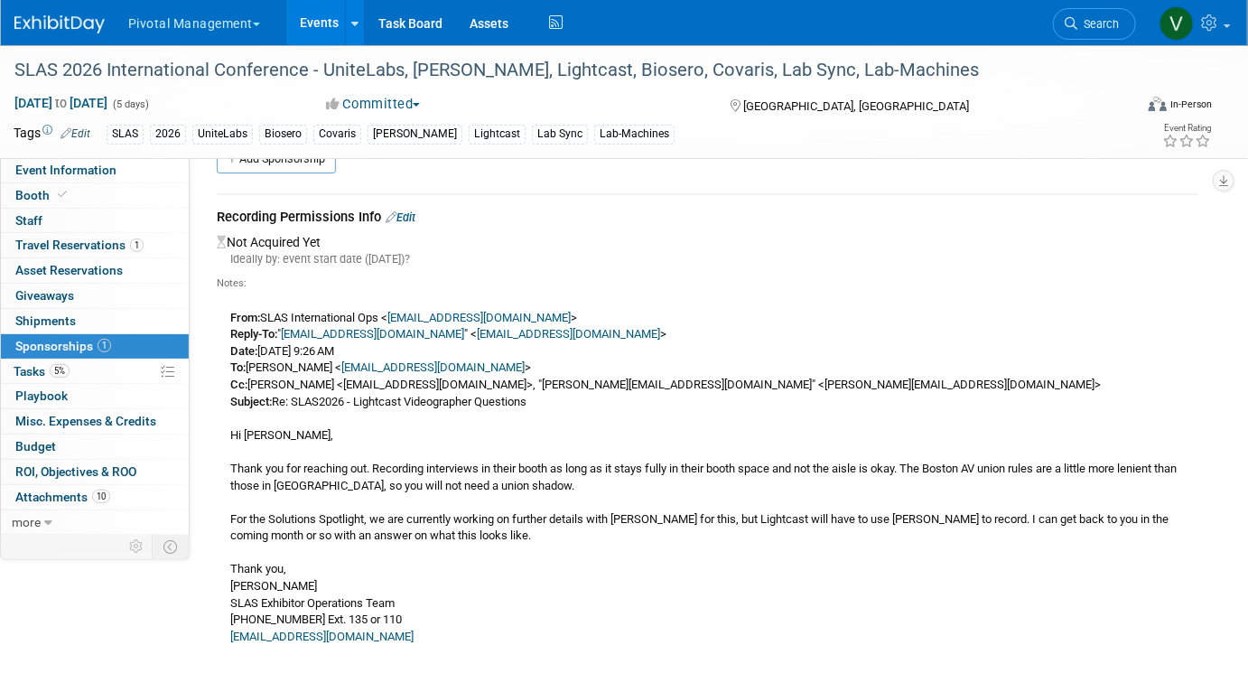
click at [320, 25] on link "Events" at bounding box center [319, 22] width 66 height 45
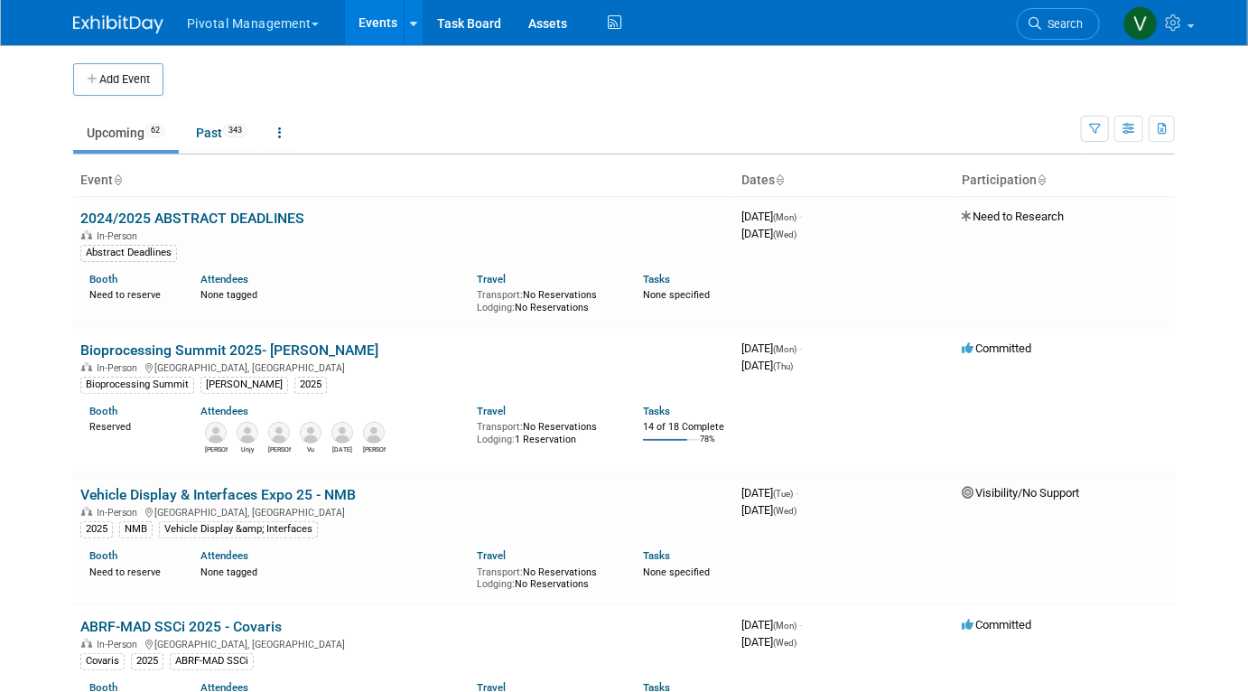
scroll to position [3345, 0]
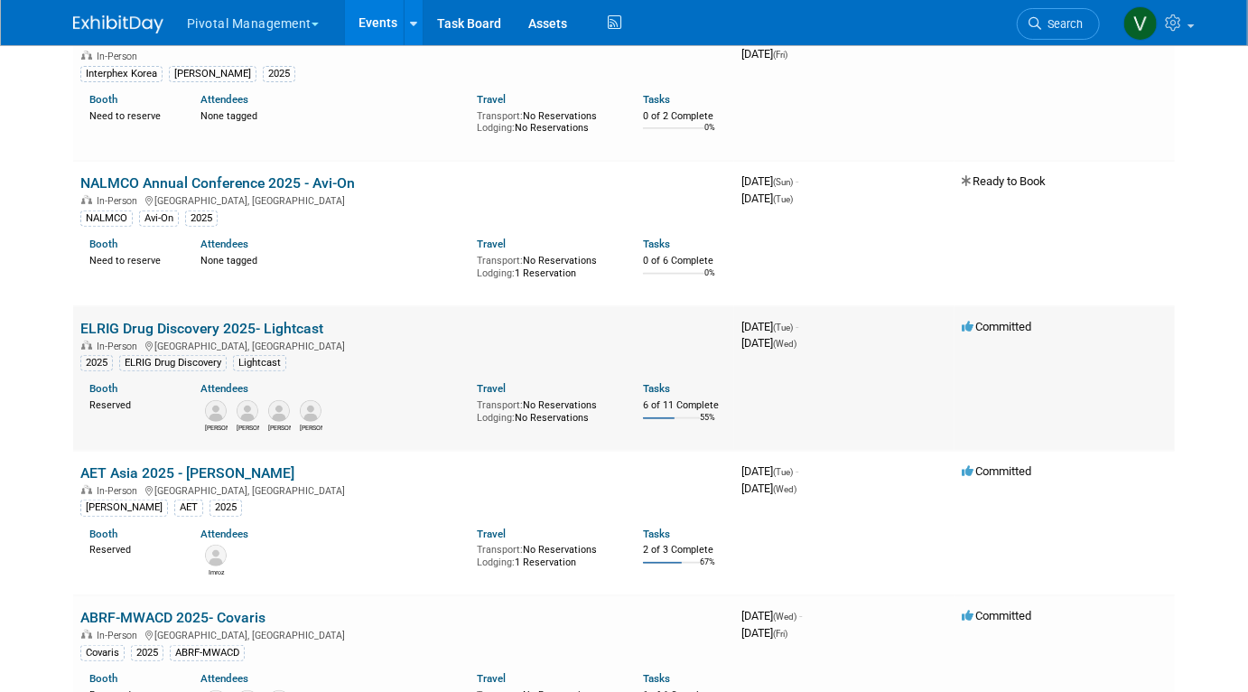
click at [194, 337] on link "ELRIG Drug Discovery 2025- Lightcast" at bounding box center [201, 328] width 243 height 17
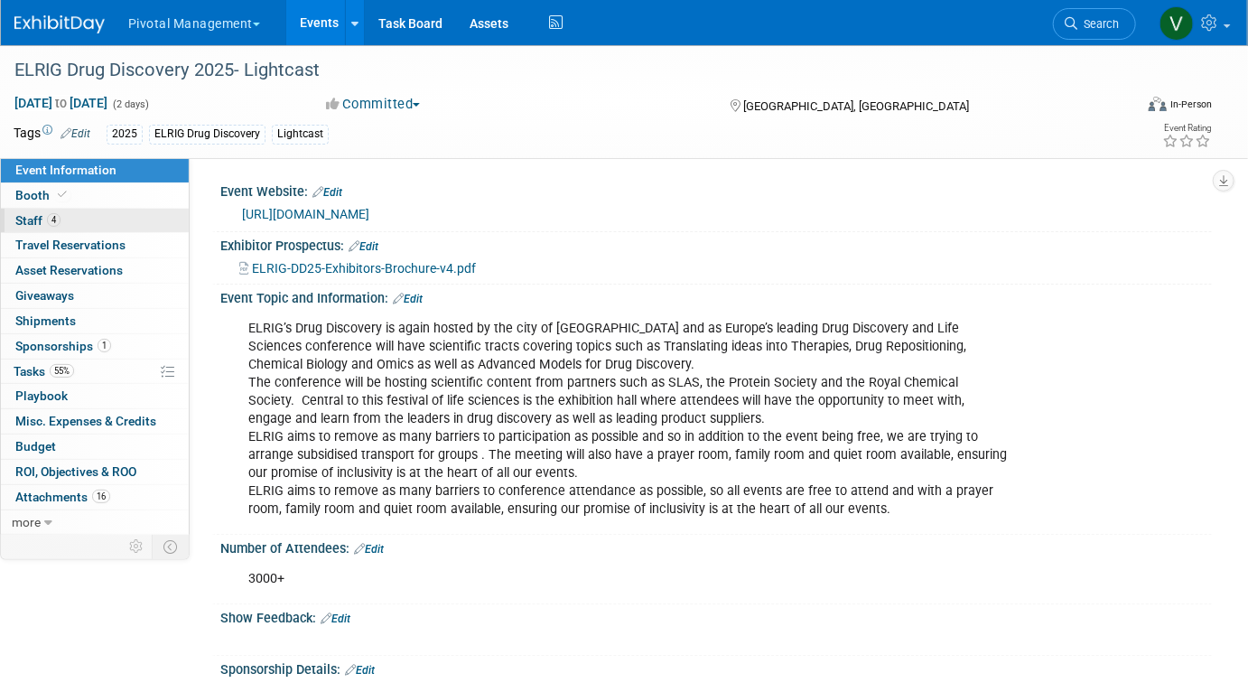
click at [118, 225] on link "4 Staff 4" at bounding box center [95, 221] width 188 height 24
